Goal: Task Accomplishment & Management: Manage account settings

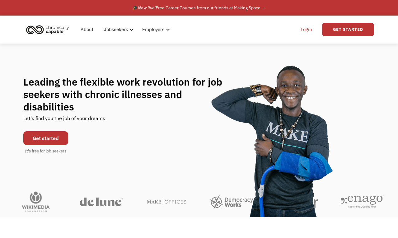
click at [304, 28] on link "Login" at bounding box center [306, 30] width 19 height 20
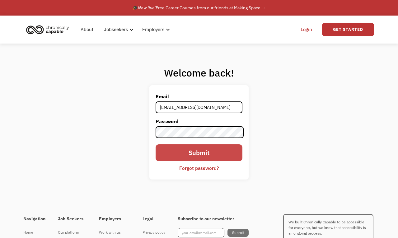
type input "[EMAIL_ADDRESS][DOMAIN_NAME]"
click at [206, 156] on input "Submit" at bounding box center [198, 152] width 87 height 17
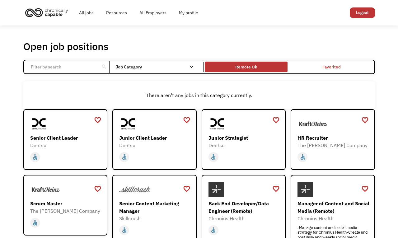
click at [242, 65] on div "Remote Ok" at bounding box center [246, 66] width 22 height 7
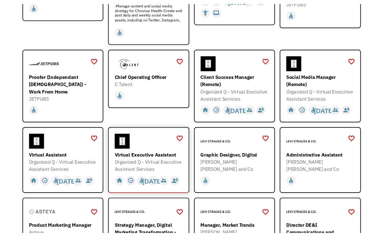
scroll to position [179, 0]
